Goal: Information Seeking & Learning: Learn about a topic

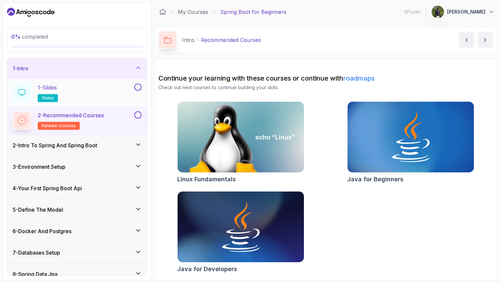
click at [95, 101] on div "1 - Slides slides" at bounding box center [73, 93] width 120 height 19
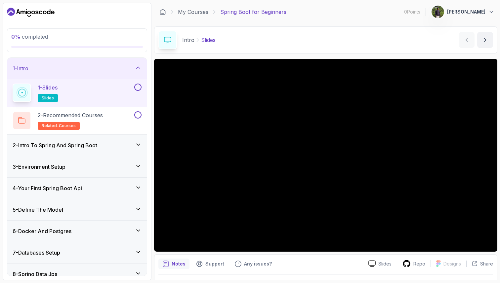
click at [137, 88] on button at bounding box center [137, 87] width 7 height 7
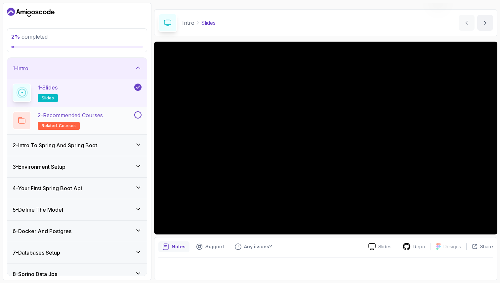
click at [113, 113] on div "2 - Recommended Courses related-courses" at bounding box center [73, 120] width 120 height 19
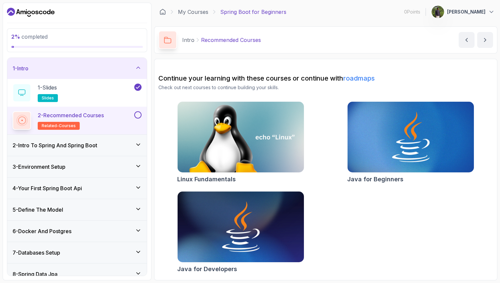
click at [97, 148] on h3 "2 - Intro To Spring And Spring Boot" at bounding box center [55, 145] width 85 height 8
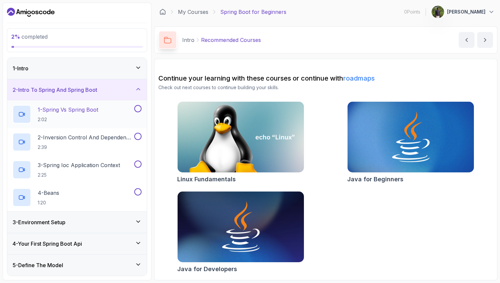
click at [85, 120] on p "2:02" at bounding box center [68, 119] width 60 height 7
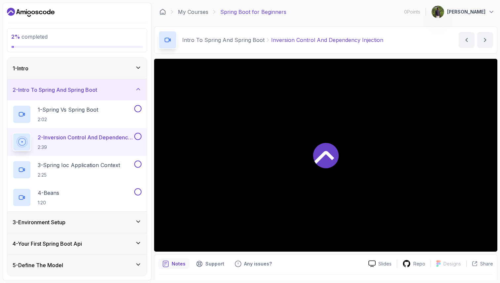
click at [367, 189] on div at bounding box center [325, 155] width 343 height 193
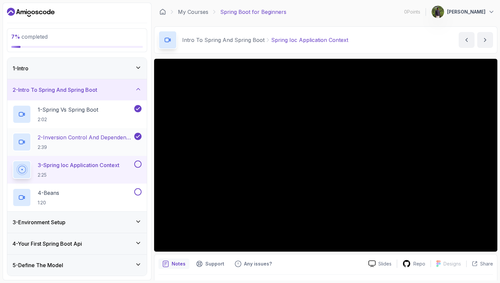
click at [80, 144] on h2 "2 - Inversion Control And Dependency Injection 2:39" at bounding box center [85, 142] width 95 height 17
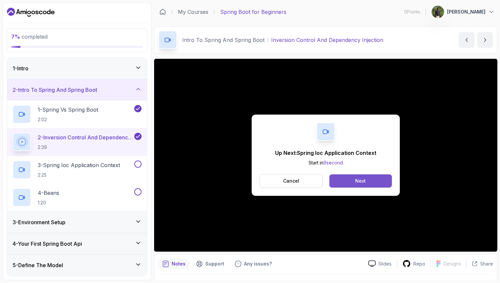
click at [360, 179] on div "Next" at bounding box center [360, 181] width 11 height 7
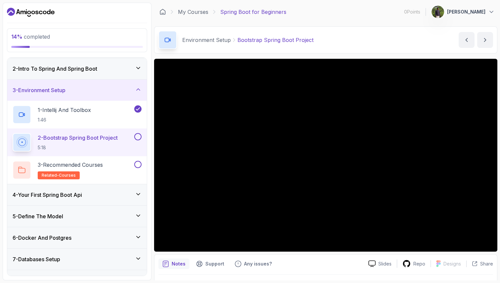
click at [97, 193] on div "4 - Your First Spring Boot Api" at bounding box center [77, 195] width 129 height 8
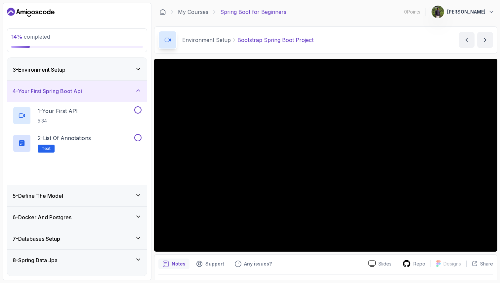
scroll to position [47, 0]
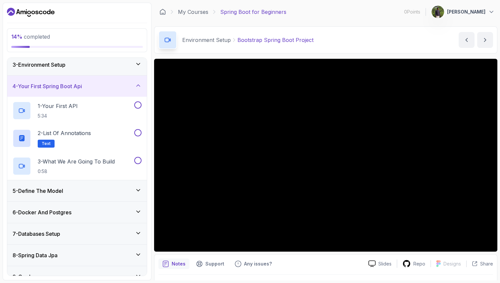
click at [108, 185] on div "5 - Define The Model" at bounding box center [77, 191] width 140 height 21
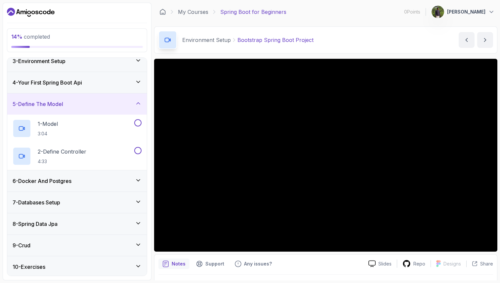
click at [87, 104] on div "5 - Define The Model" at bounding box center [77, 104] width 129 height 8
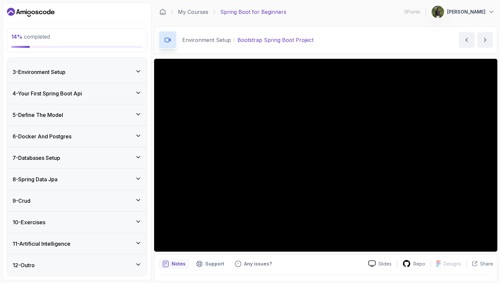
click at [85, 108] on div "5 - Define The Model" at bounding box center [77, 114] width 140 height 21
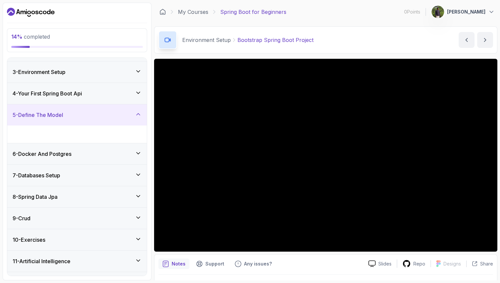
scroll to position [50, 0]
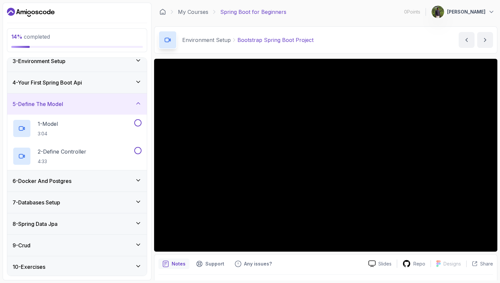
click at [85, 104] on div "5 - Define The Model" at bounding box center [77, 104] width 129 height 8
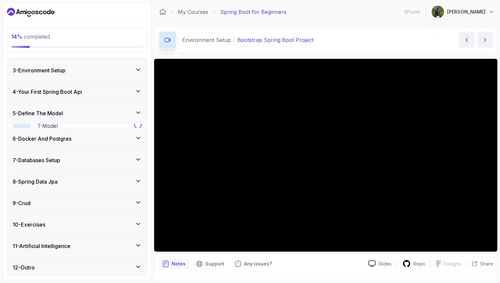
scroll to position [39, 0]
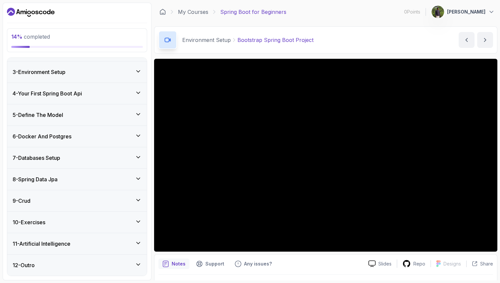
click at [85, 128] on div "6 - Docker And Postgres" at bounding box center [77, 136] width 140 height 21
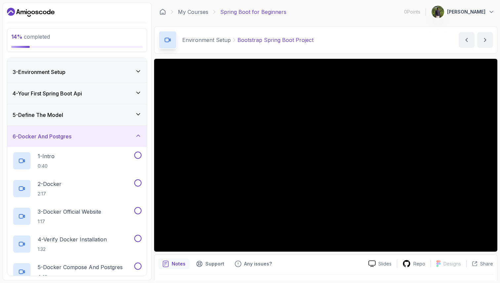
click at [84, 133] on div "6 - Docker And Postgres" at bounding box center [77, 137] width 129 height 8
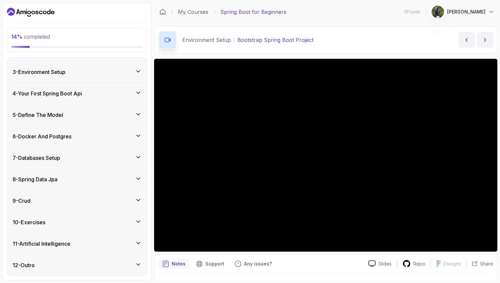
click at [86, 149] on div "7 - Databases Setup" at bounding box center [77, 157] width 140 height 21
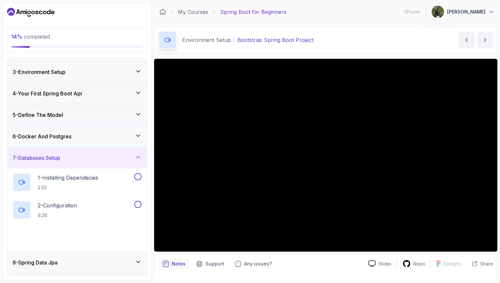
click at [86, 155] on div "7 - Databases Setup" at bounding box center [77, 158] width 129 height 8
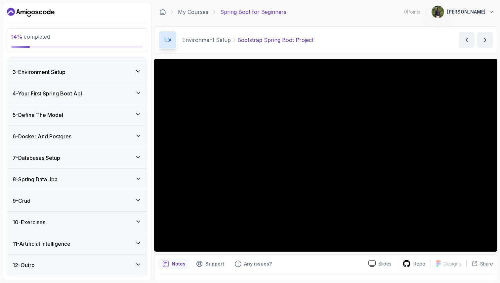
click at [88, 175] on div "8 - Spring Data Jpa" at bounding box center [77, 179] width 140 height 21
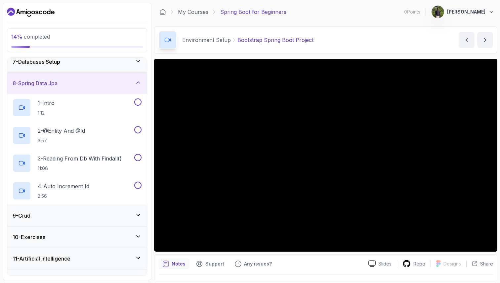
scroll to position [140, 0]
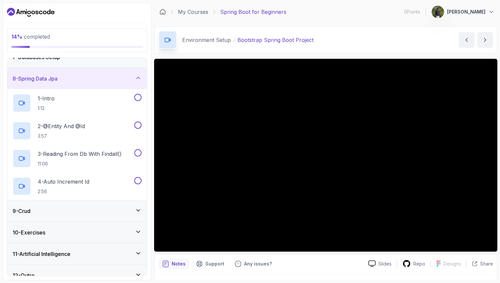
click at [81, 81] on div "8 - Spring Data Jpa" at bounding box center [77, 79] width 129 height 8
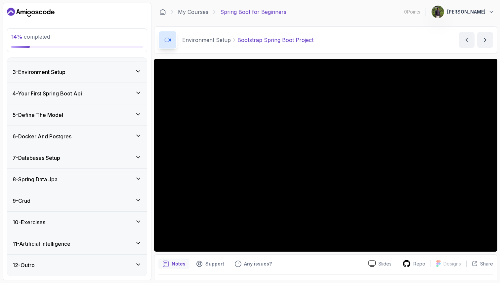
click at [77, 209] on div "9 - Crud" at bounding box center [77, 200] width 140 height 21
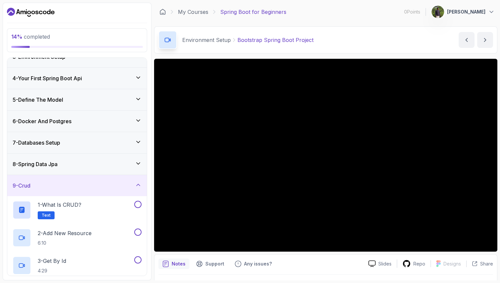
click at [77, 183] on div "9 - Crud" at bounding box center [77, 186] width 129 height 8
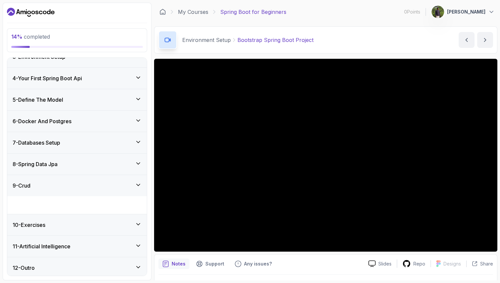
scroll to position [39, 0]
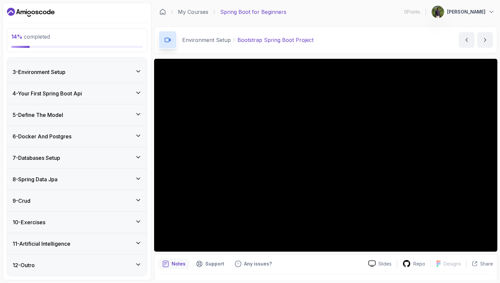
click at [79, 219] on div "10 - Exercises" at bounding box center [77, 223] width 129 height 8
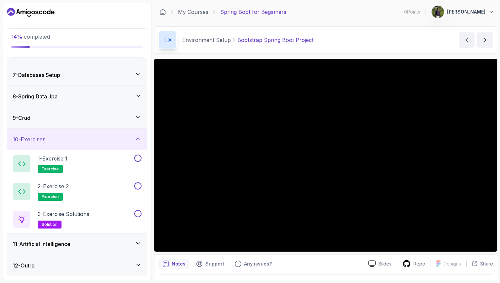
click at [88, 137] on div "10 - Exercises" at bounding box center [77, 140] width 129 height 8
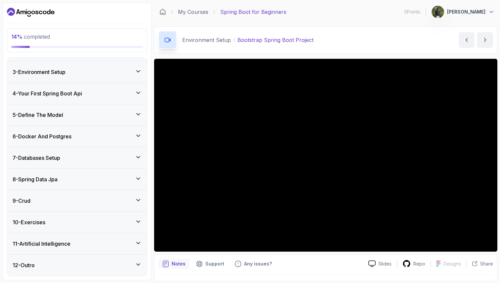
click at [88, 247] on div "11 - Artificial Intelligence" at bounding box center [77, 244] width 129 height 8
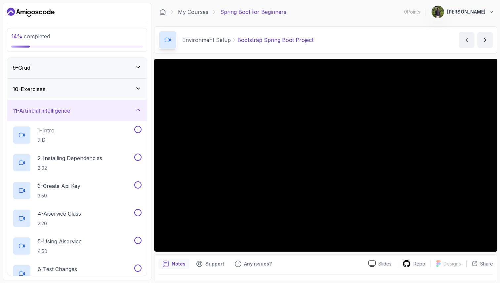
scroll to position [233, 0]
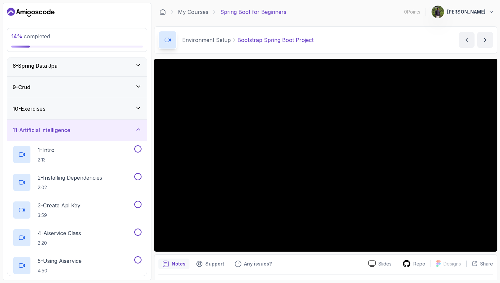
click at [89, 134] on div "11 - Artificial Intelligence" at bounding box center [77, 130] width 129 height 8
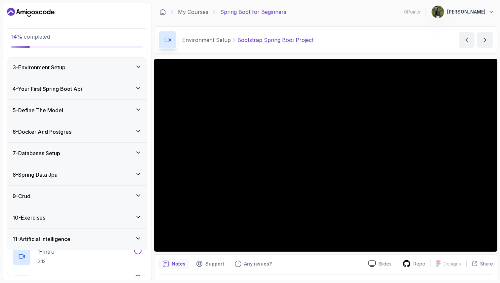
scroll to position [39, 0]
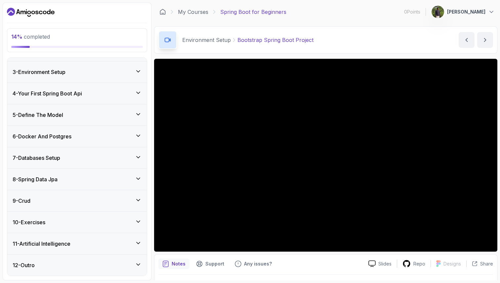
click at [76, 272] on div "12 - Outro" at bounding box center [77, 265] width 140 height 21
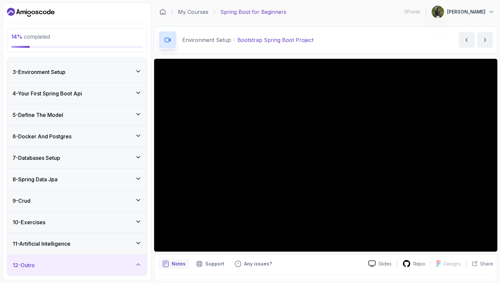
scroll to position [95, 0]
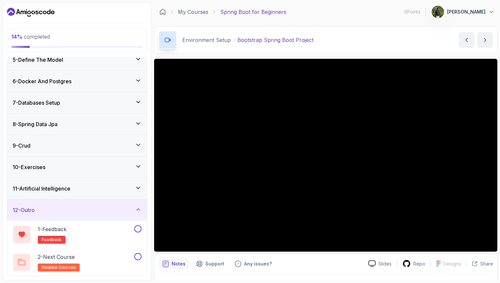
click at [88, 210] on div "12 - Outro" at bounding box center [77, 210] width 129 height 8
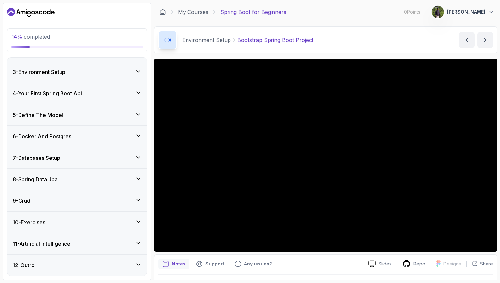
scroll to position [0, 0]
